Goal: Task Accomplishment & Management: Manage account settings

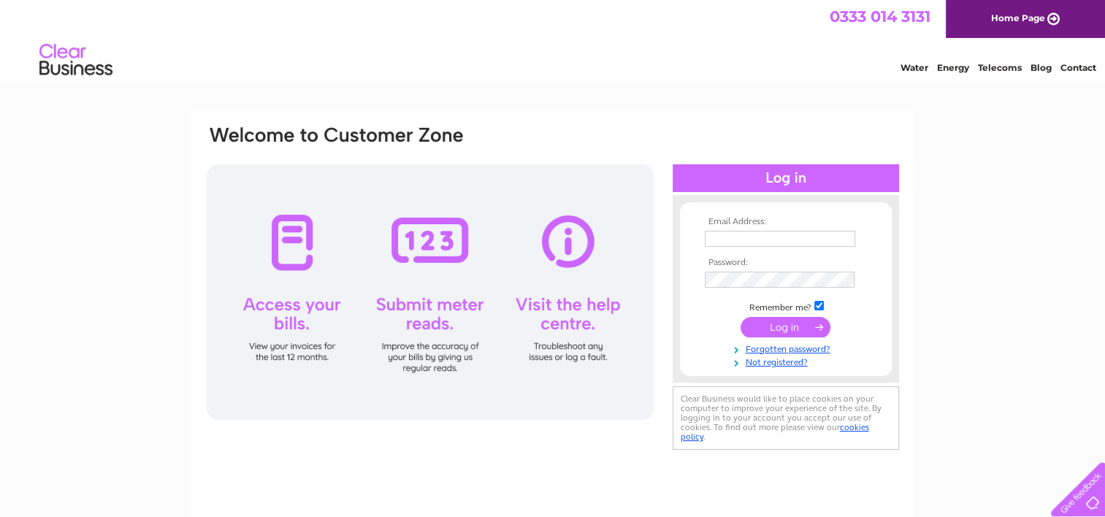
type input "precisionbodyrepair@mail.com"
click at [770, 326] on input "submit" at bounding box center [786, 327] width 90 height 20
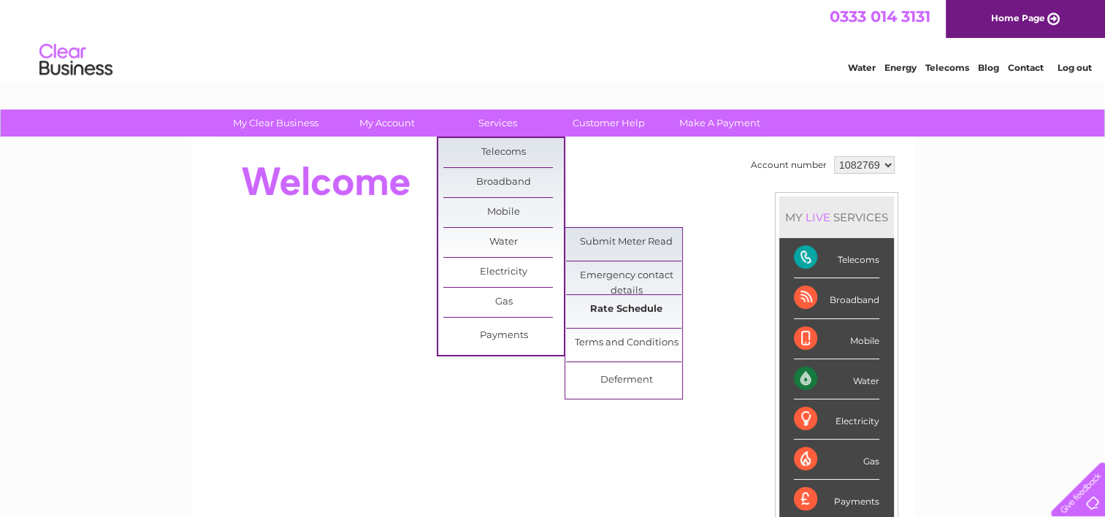
click at [608, 307] on link "Rate Schedule" at bounding box center [626, 309] width 121 height 29
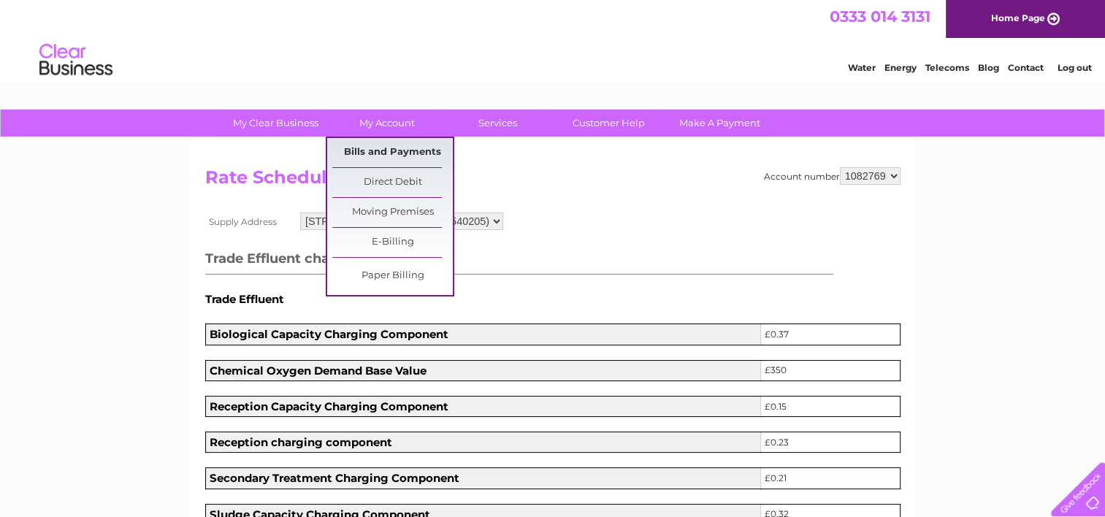
click at [380, 153] on link "Bills and Payments" at bounding box center [392, 152] width 121 height 29
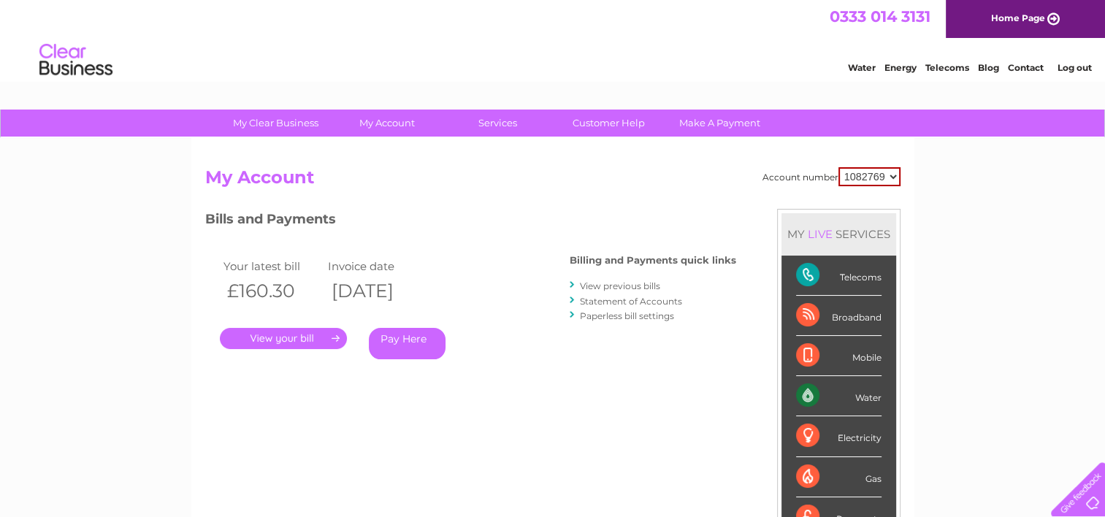
click at [299, 339] on link "." at bounding box center [283, 338] width 127 height 21
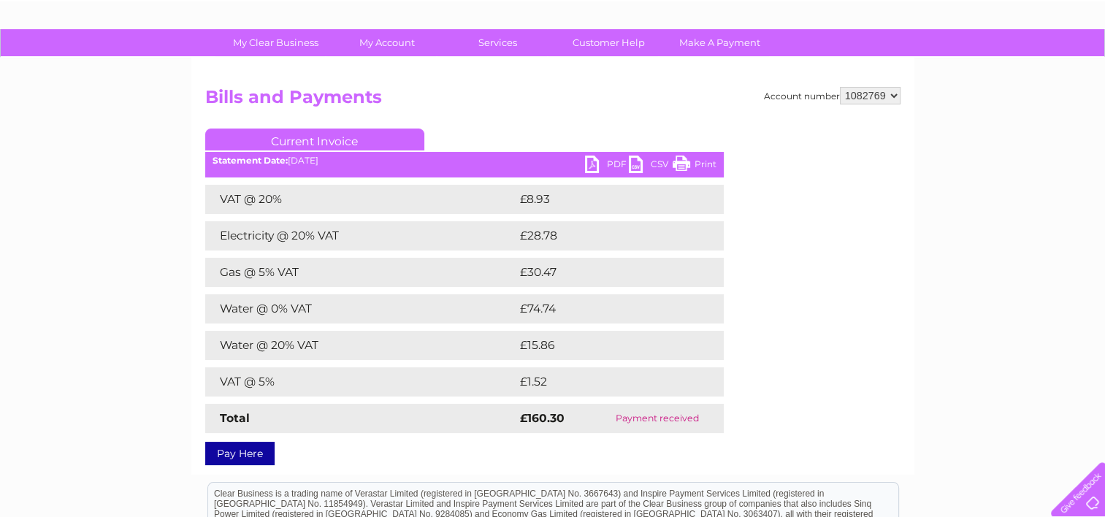
scroll to position [85, 0]
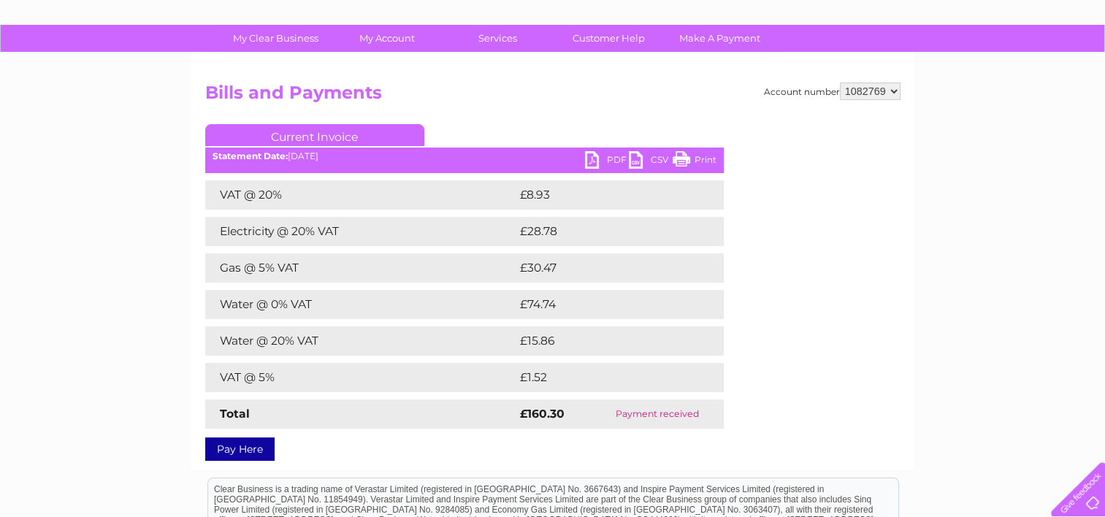
click at [700, 161] on link "Print" at bounding box center [695, 161] width 44 height 21
click at [462, 151] on div "Statement Date: [DATE]" at bounding box center [464, 156] width 519 height 10
